Goal: Task Accomplishment & Management: Manage account settings

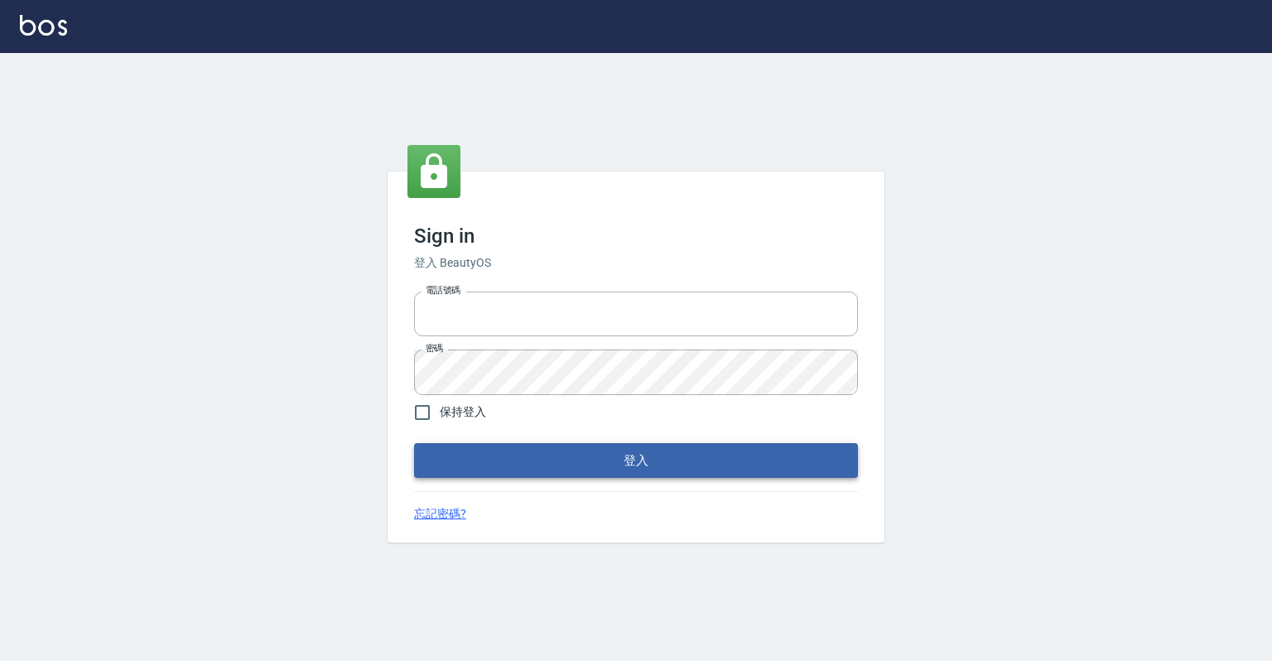
type input "0918176355"
click at [697, 459] on button "登入" at bounding box center [636, 460] width 444 height 35
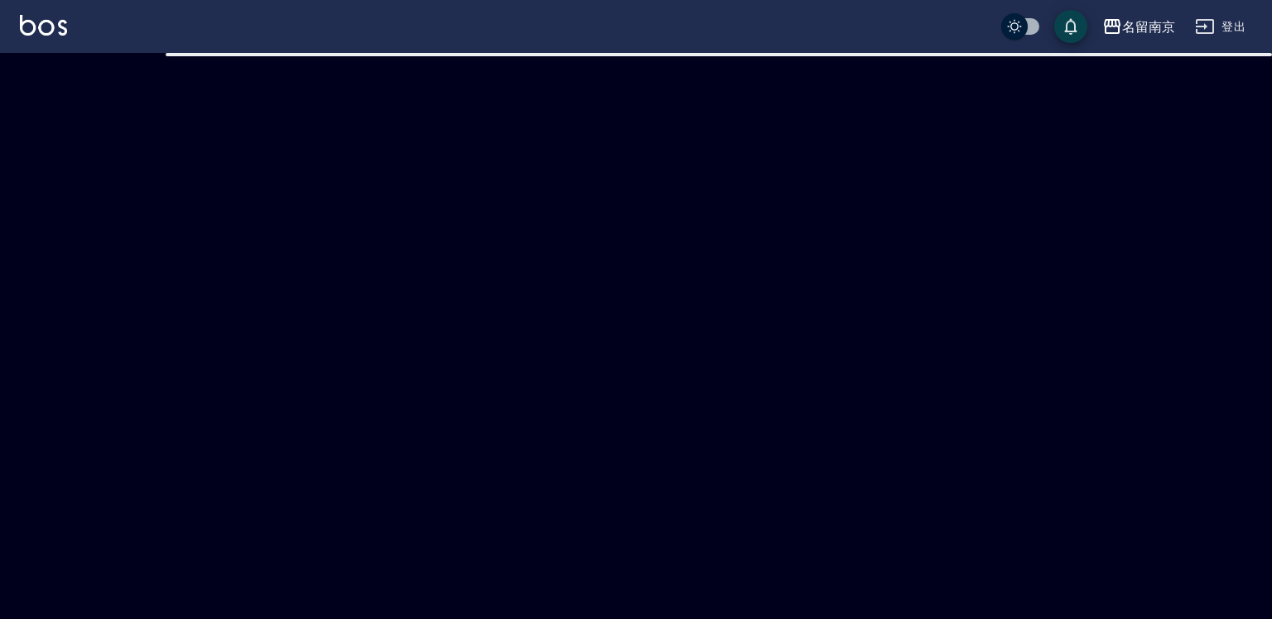
checkbox input "true"
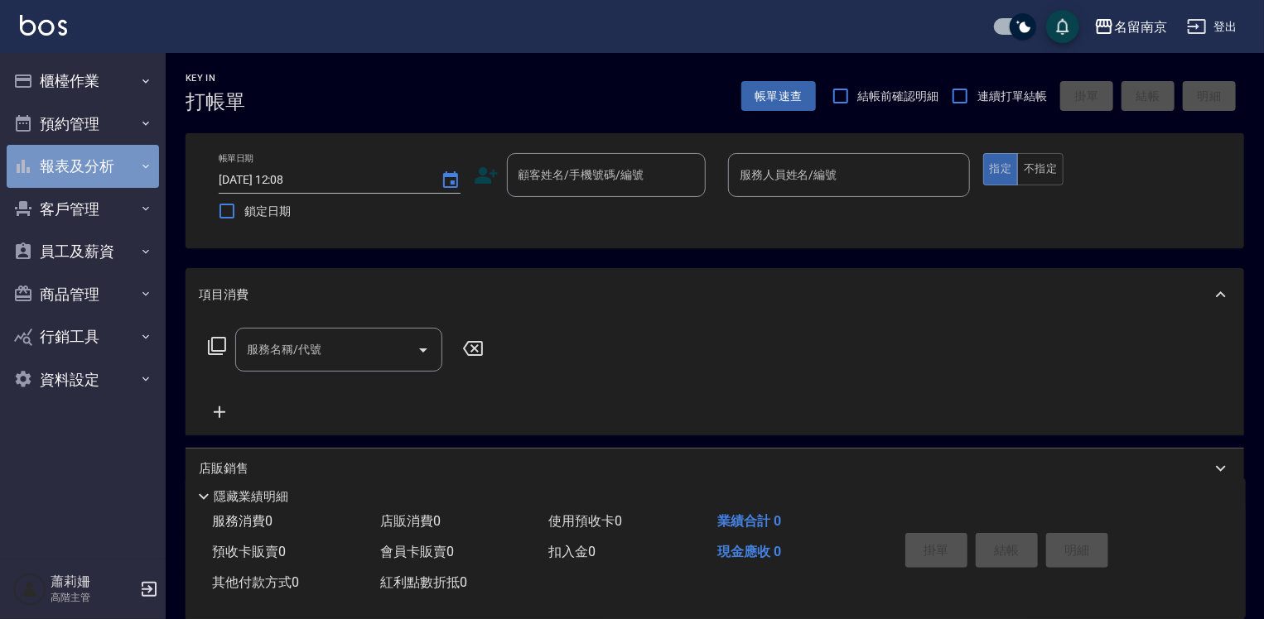
click at [80, 177] on button "報表及分析" at bounding box center [83, 166] width 152 height 43
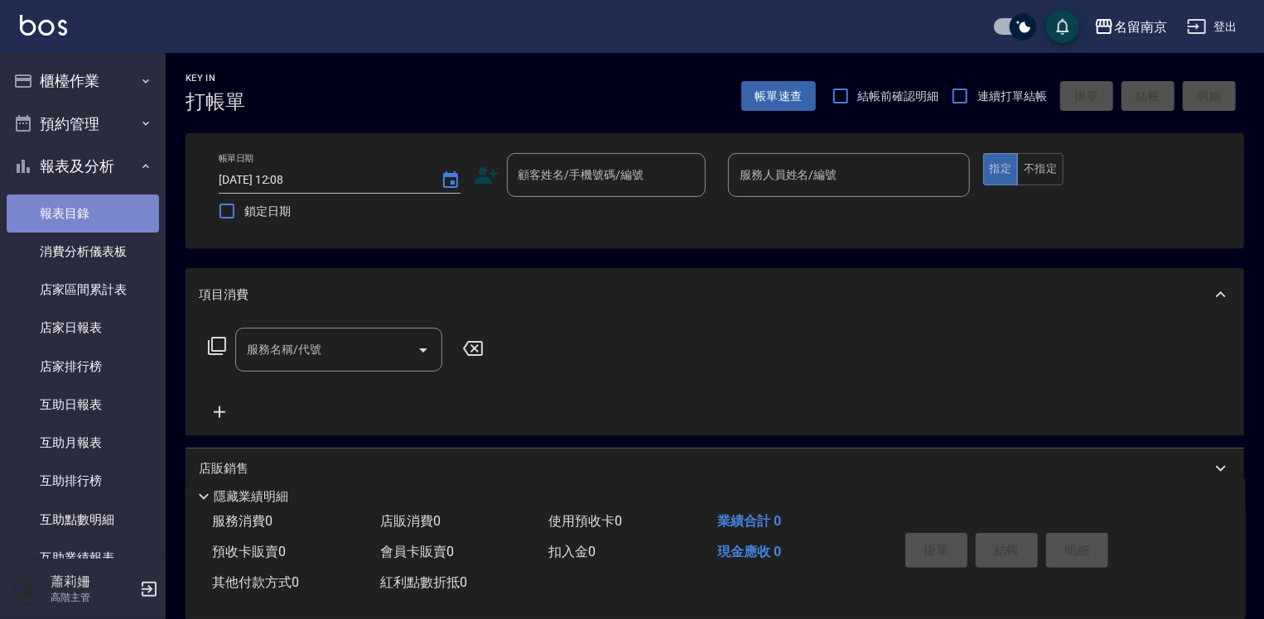
click at [93, 215] on link "報表目錄" at bounding box center [83, 214] width 152 height 38
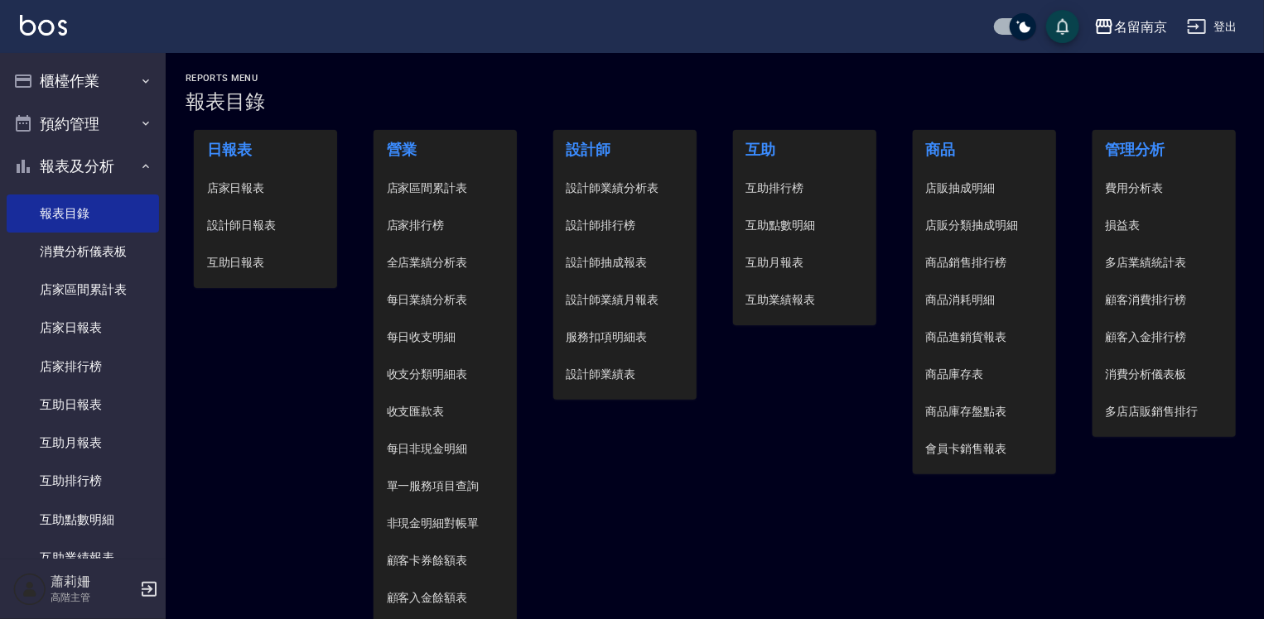
click at [255, 223] on span "設計師日報表" at bounding box center [266, 225] width 118 height 17
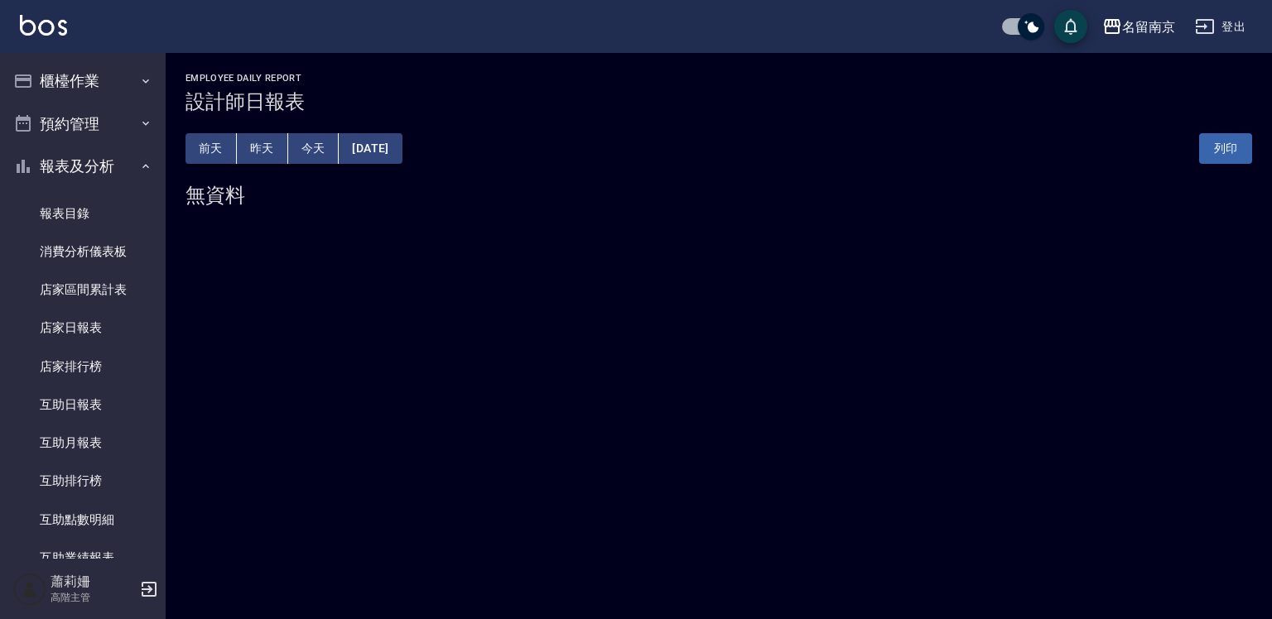
click at [402, 147] on button "[DATE]" at bounding box center [370, 148] width 63 height 31
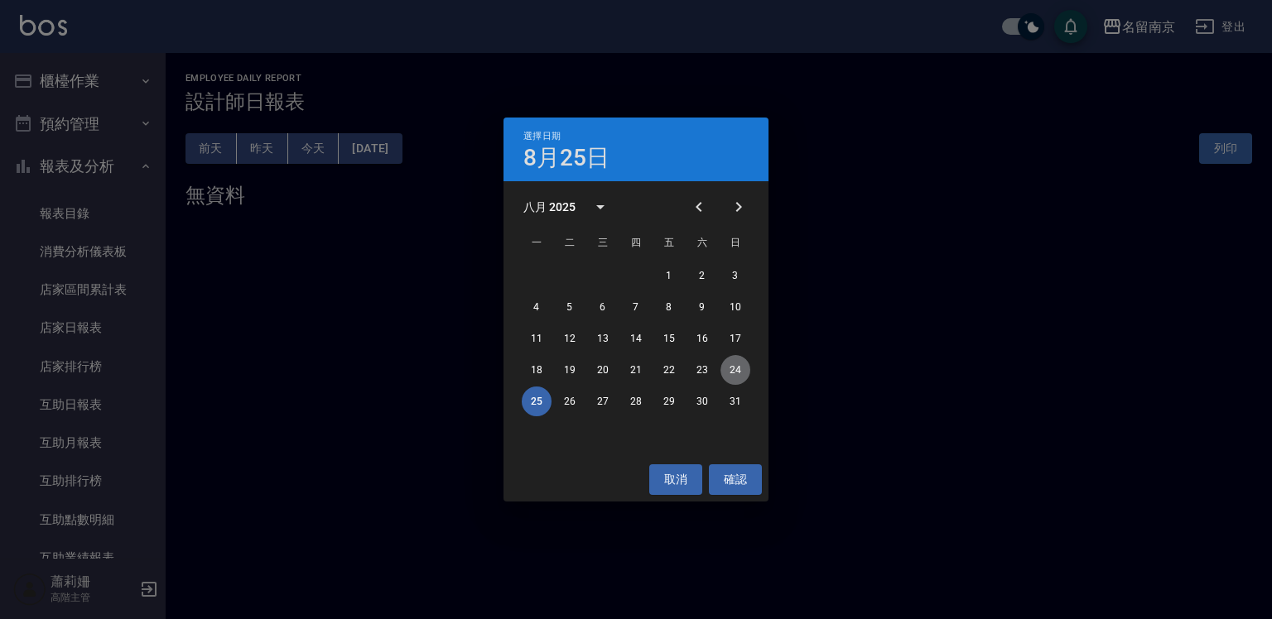
click at [742, 369] on button "24" at bounding box center [736, 370] width 30 height 30
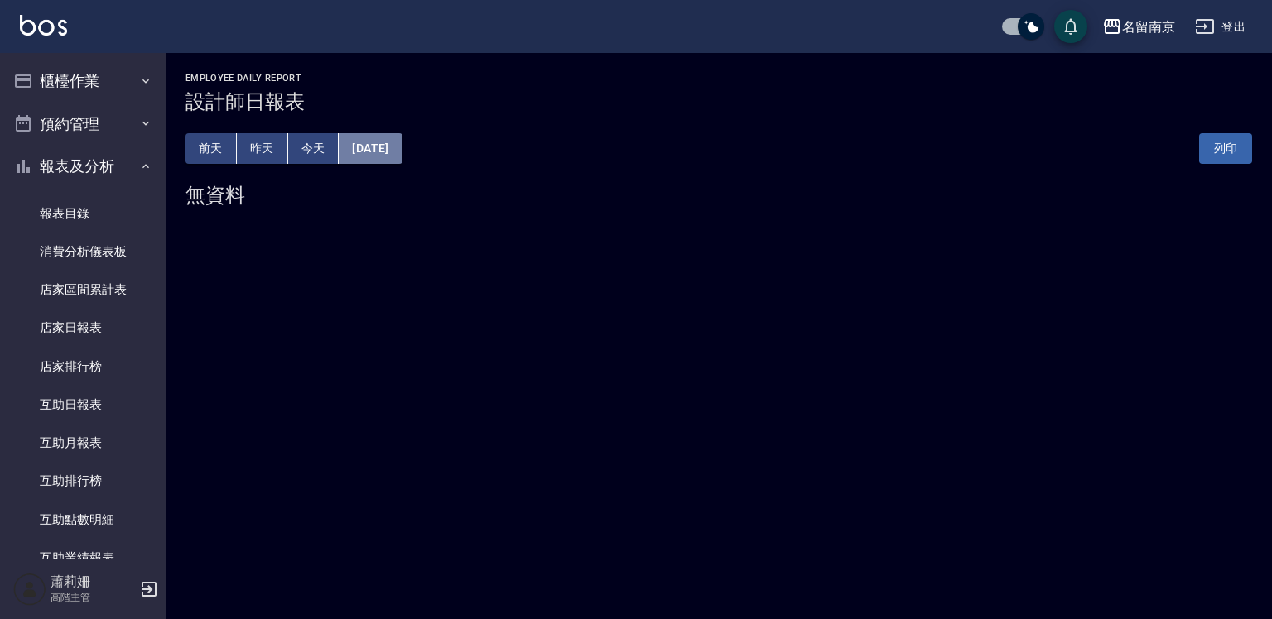
click at [398, 136] on button "[DATE]" at bounding box center [370, 148] width 63 height 31
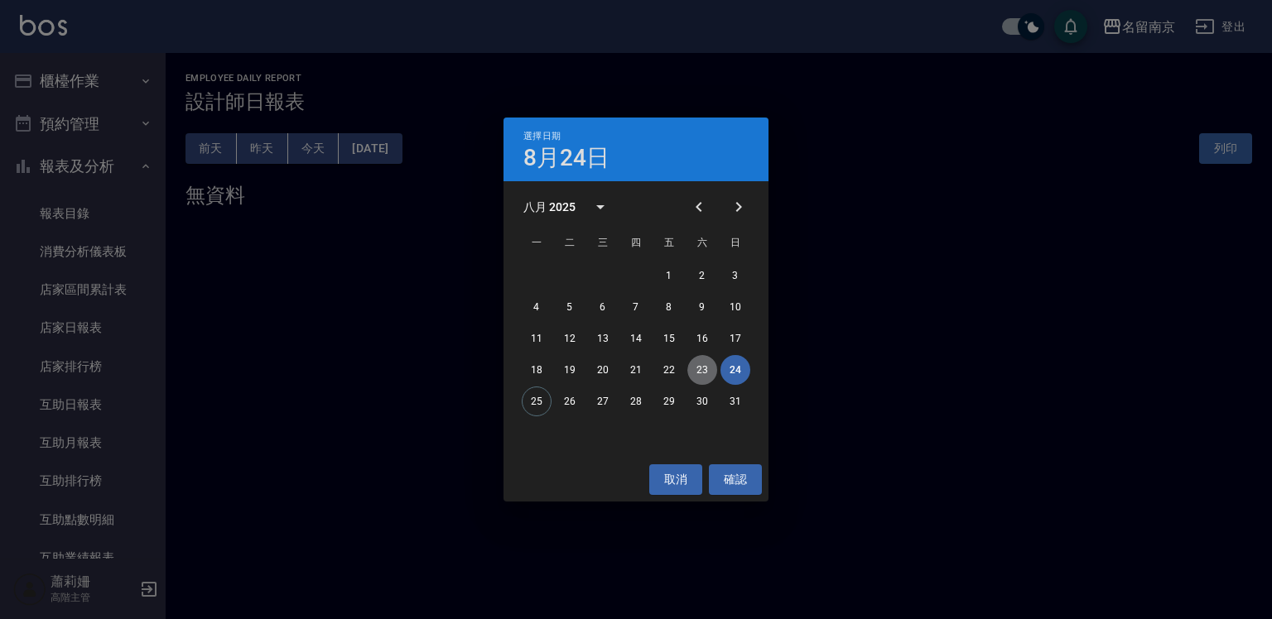
click at [703, 368] on button "23" at bounding box center [702, 370] width 30 height 30
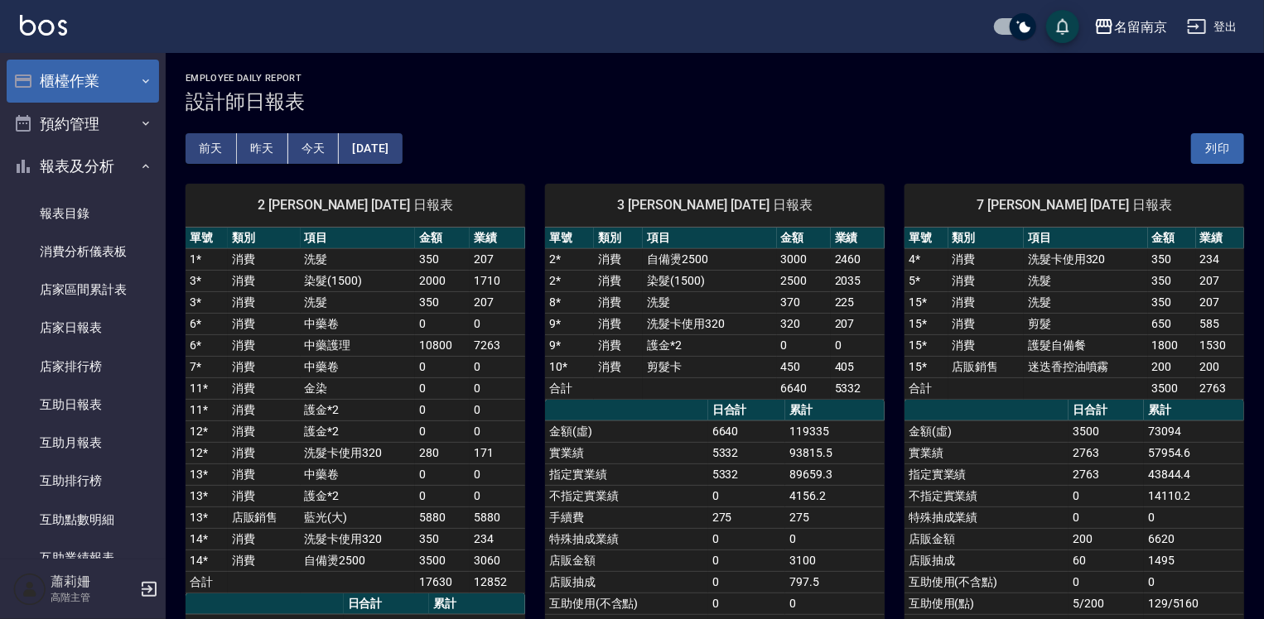
click at [93, 78] on button "櫃檯作業" at bounding box center [83, 81] width 152 height 43
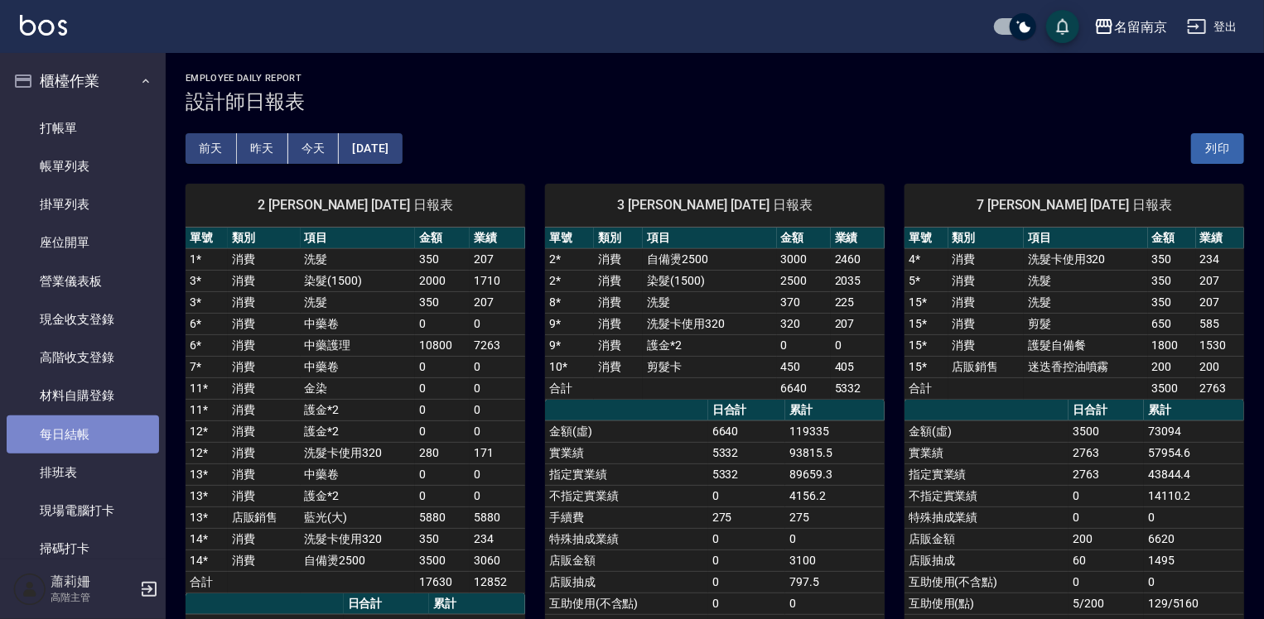
click at [119, 441] on link "每日結帳" at bounding box center [83, 435] width 152 height 38
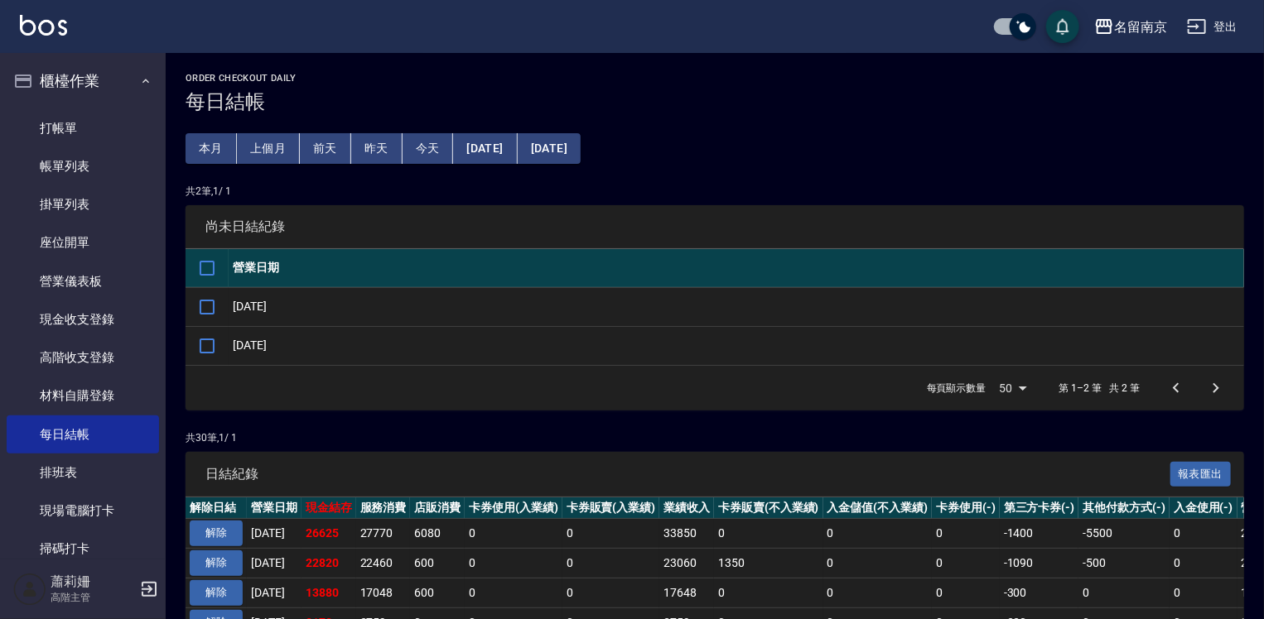
scroll to position [83, 0]
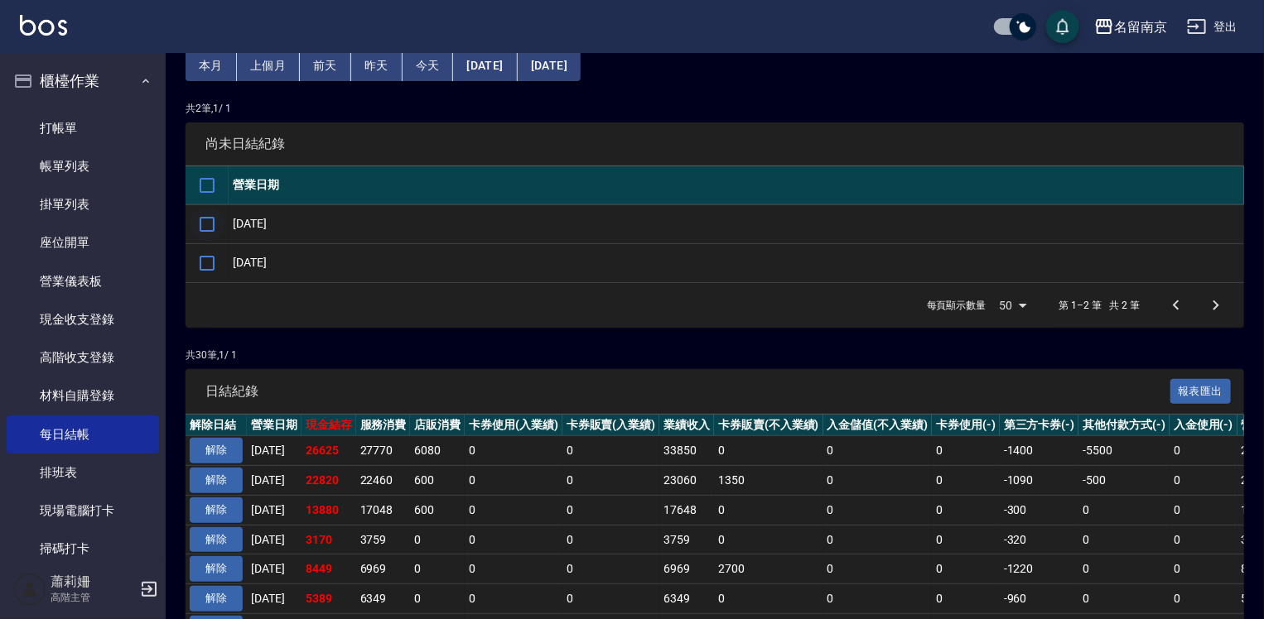
click at [215, 228] on input "checkbox" at bounding box center [207, 224] width 35 height 35
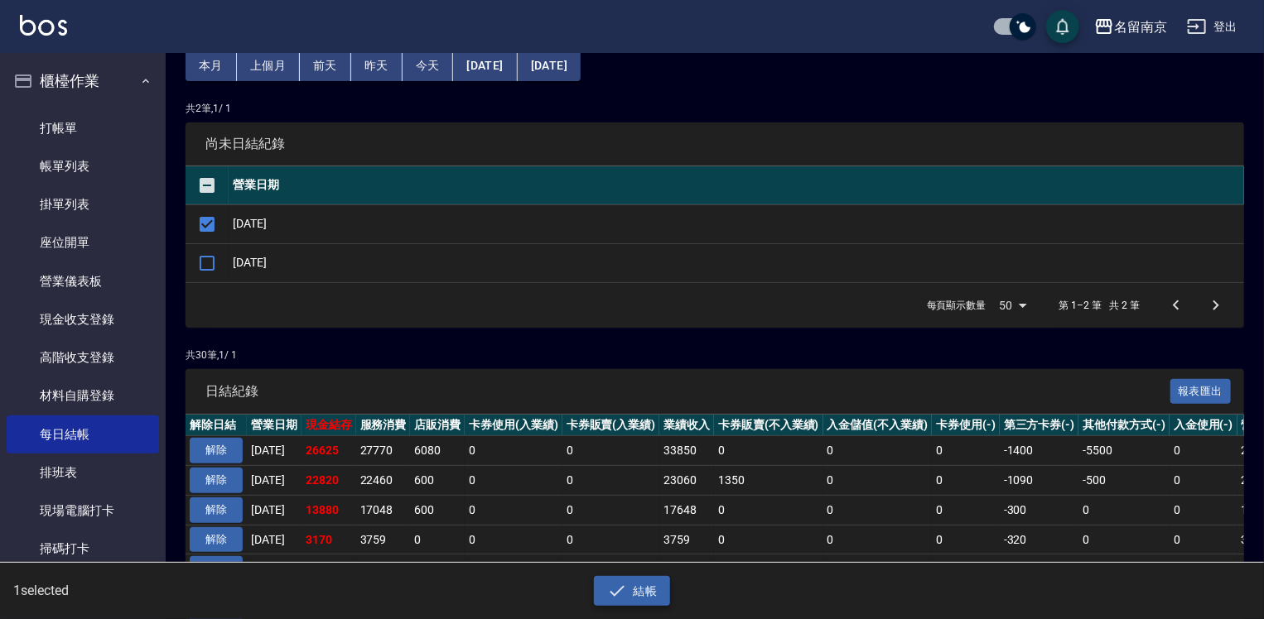
click at [644, 595] on button "結帳" at bounding box center [632, 591] width 77 height 31
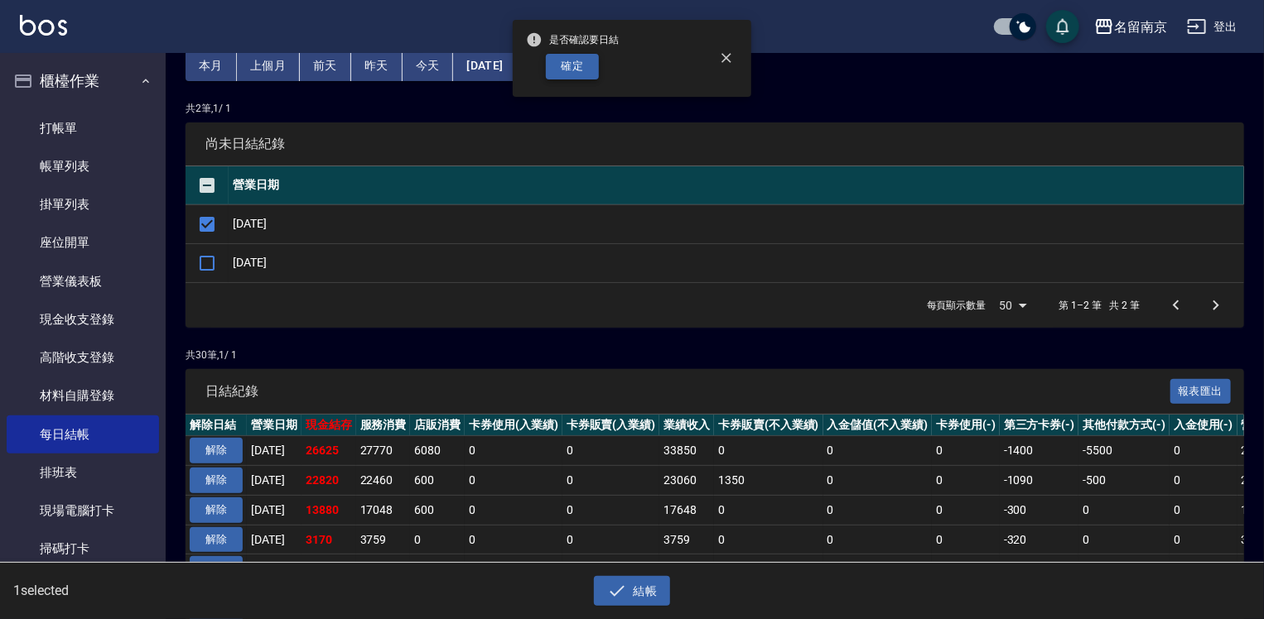
click at [594, 67] on button "確定" at bounding box center [572, 67] width 53 height 26
checkbox input "false"
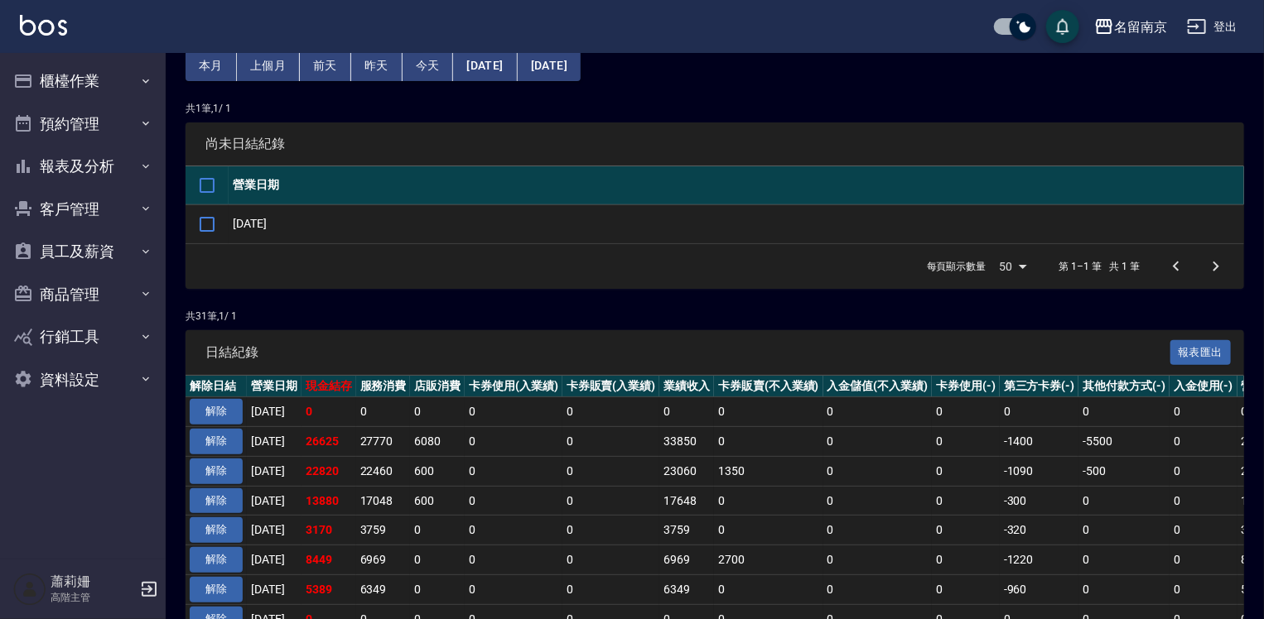
scroll to position [83, 0]
click at [82, 80] on button "櫃檯作業" at bounding box center [83, 81] width 152 height 43
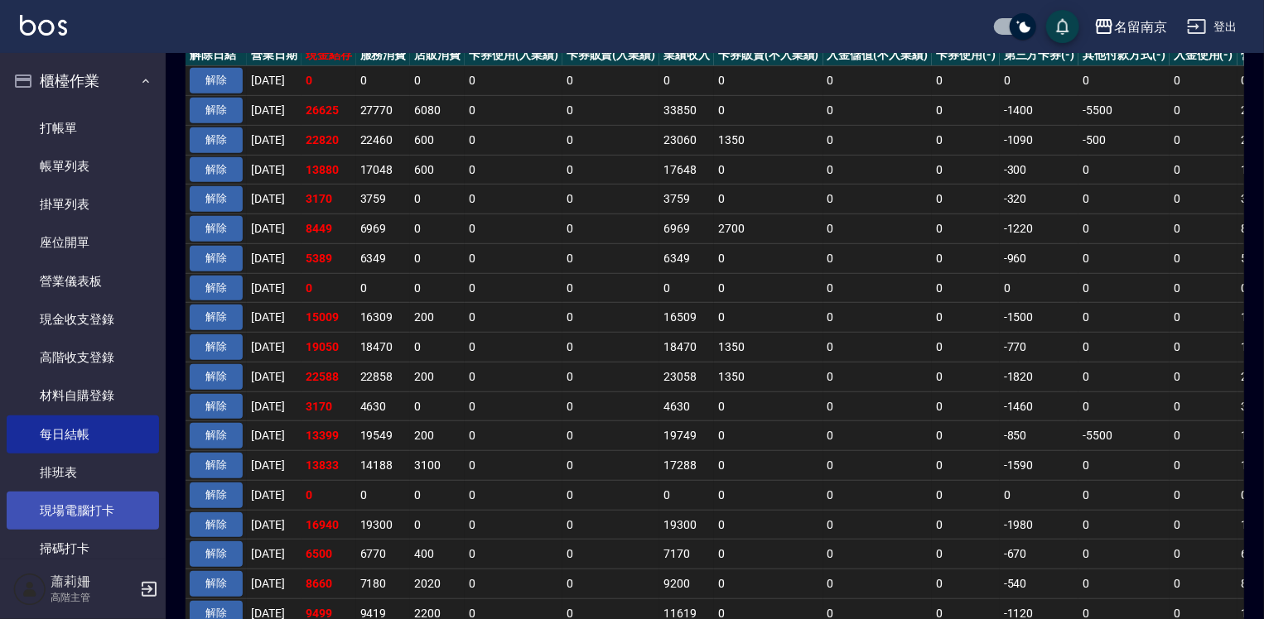
scroll to position [331, 0]
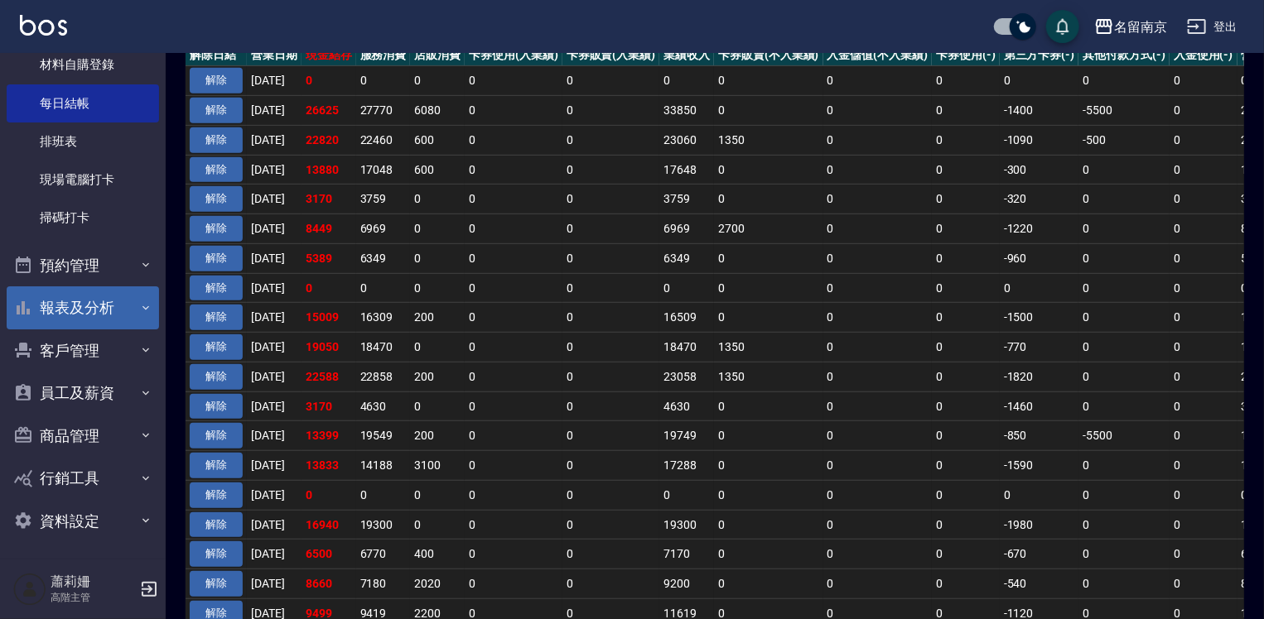
click at [65, 302] on button "報表及分析" at bounding box center [83, 308] width 152 height 43
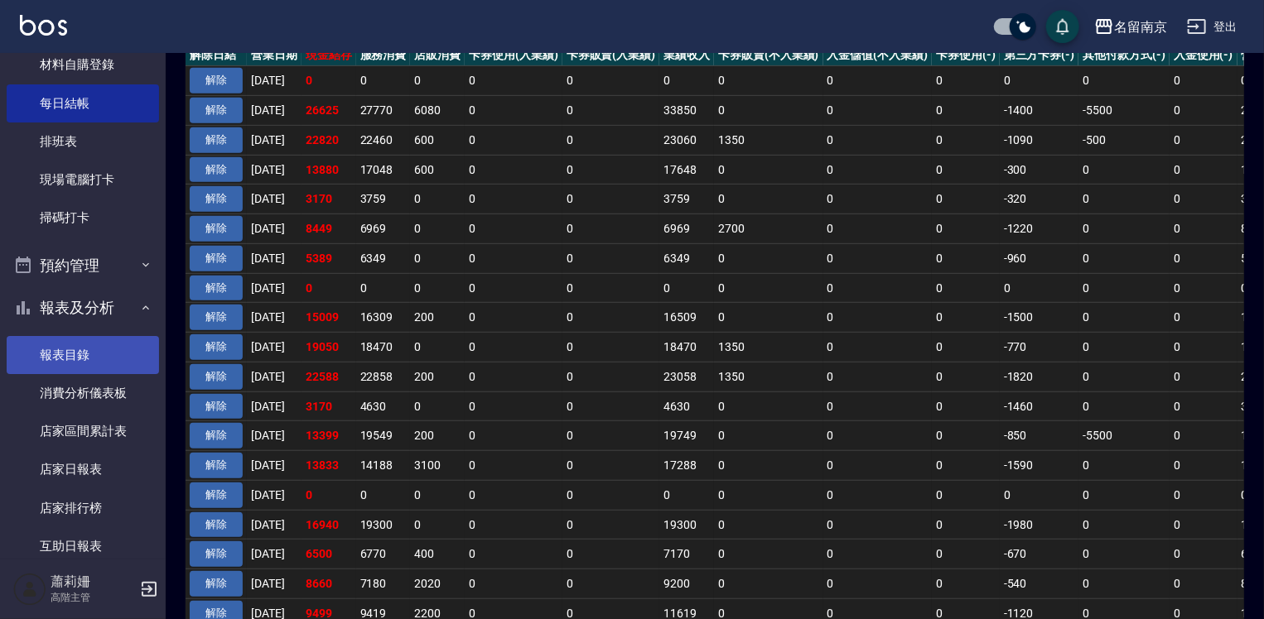
click at [69, 368] on link "報表目錄" at bounding box center [83, 355] width 152 height 38
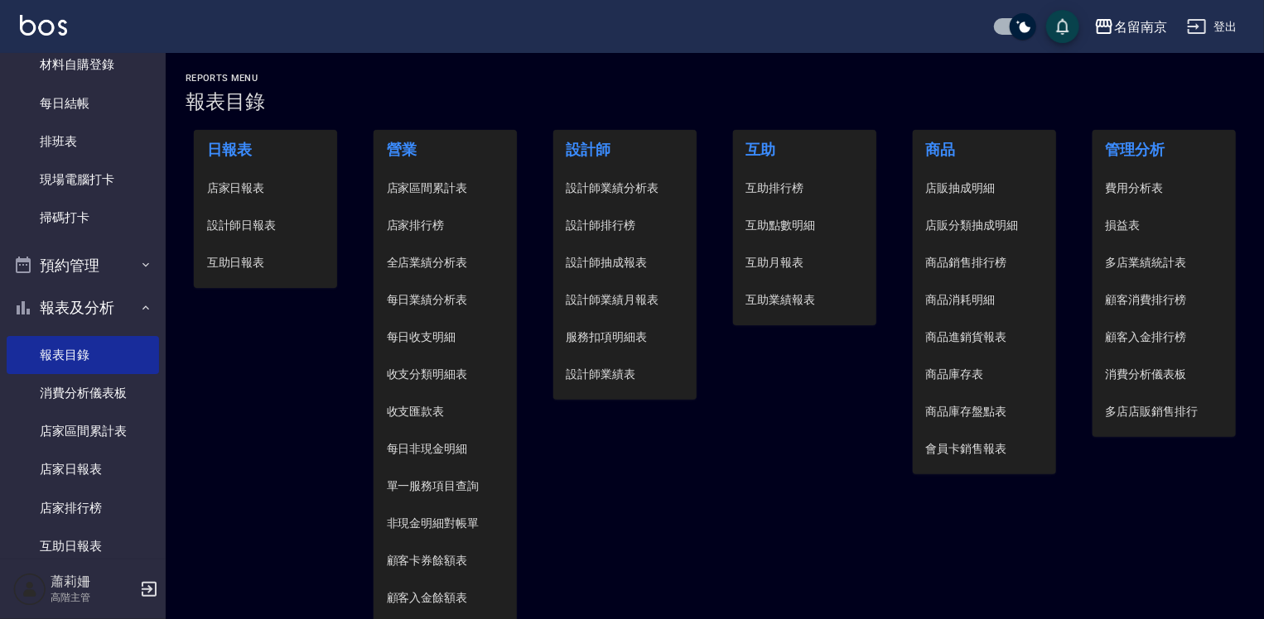
click at [252, 224] on span "設計師日報表" at bounding box center [266, 225] width 118 height 17
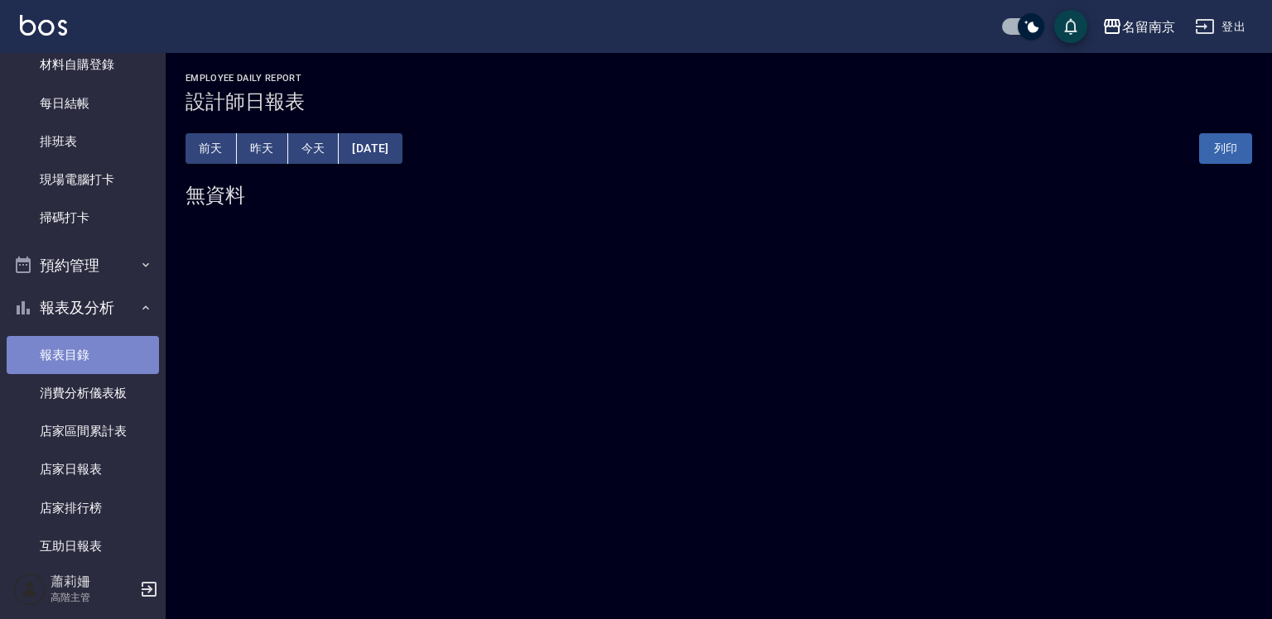
click at [89, 349] on link "報表目錄" at bounding box center [83, 355] width 152 height 38
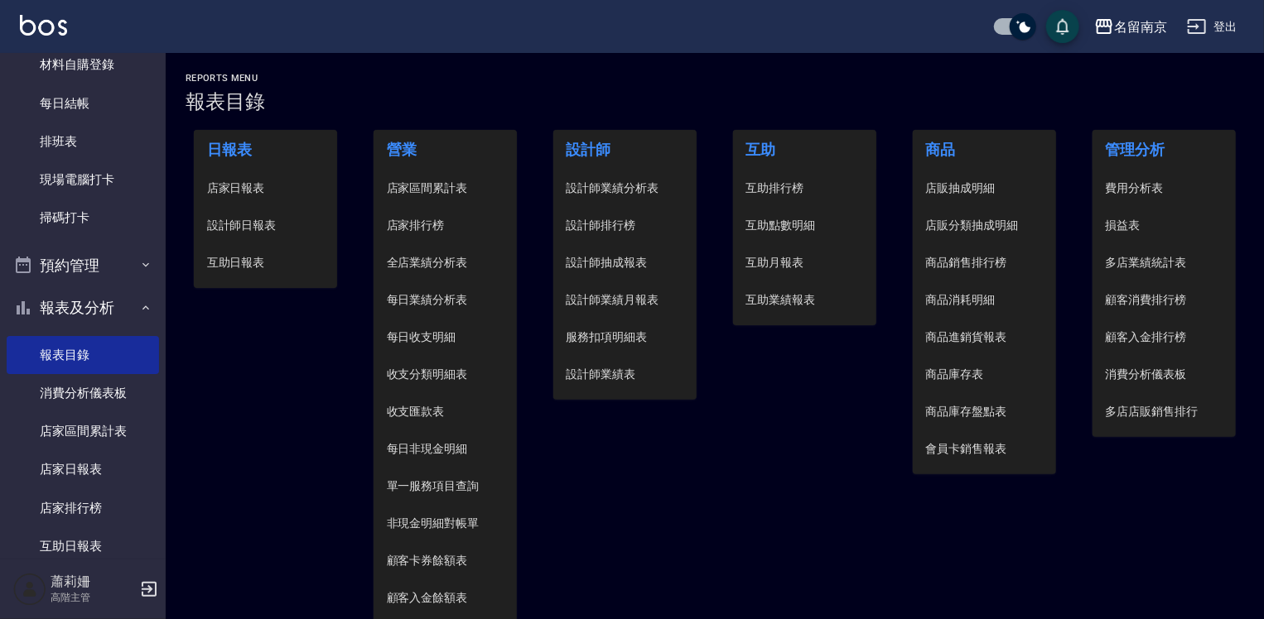
click at [248, 182] on span "店家日報表" at bounding box center [266, 188] width 118 height 17
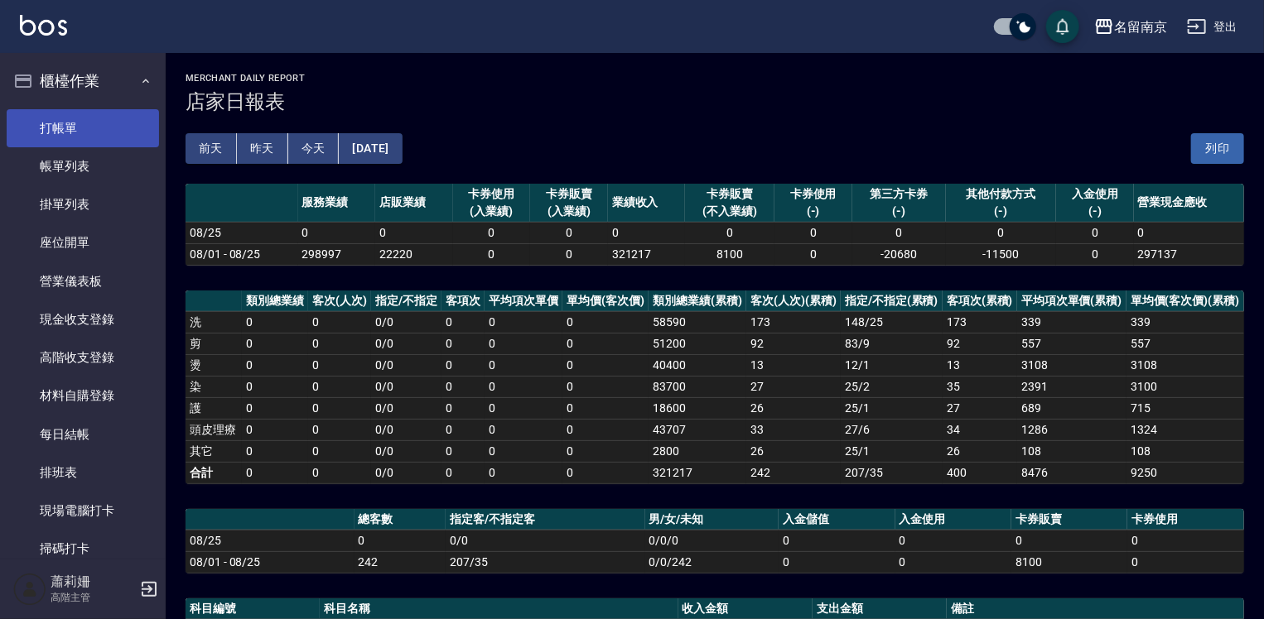
click at [92, 130] on link "打帳單" at bounding box center [83, 128] width 152 height 38
